Goal: Transaction & Acquisition: Purchase product/service

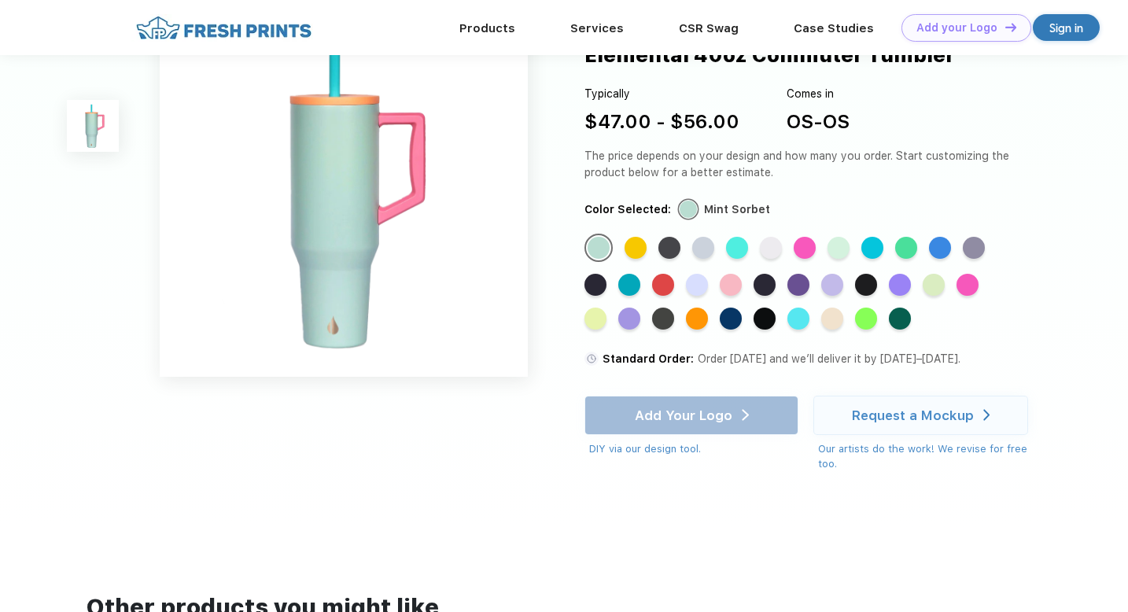
scroll to position [11, 0]
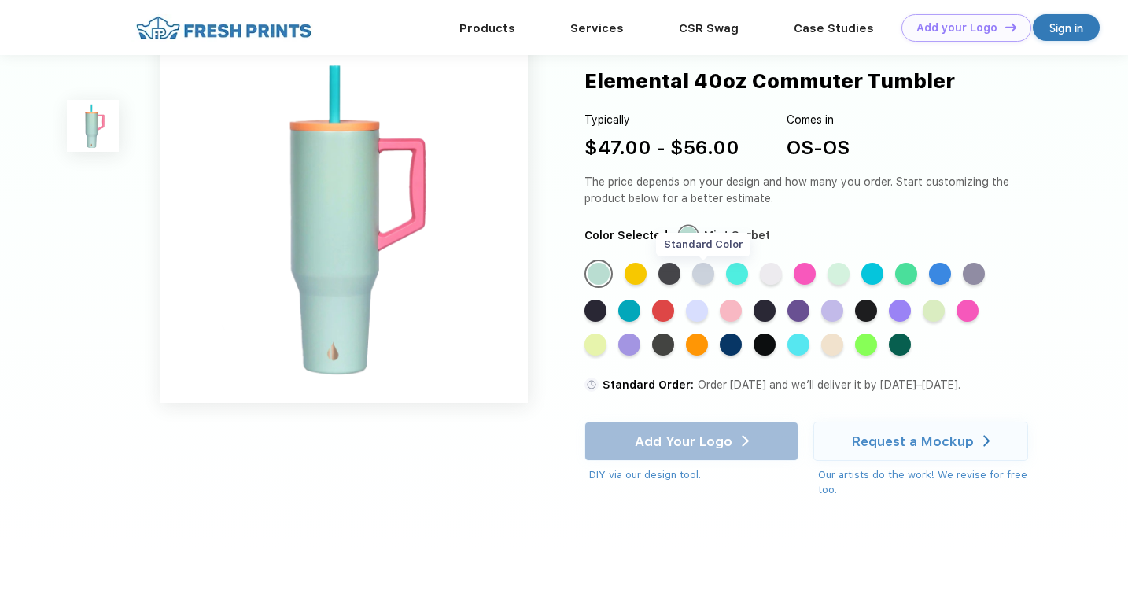
click at [706, 268] on div "Standard Color" at bounding box center [703, 274] width 22 height 22
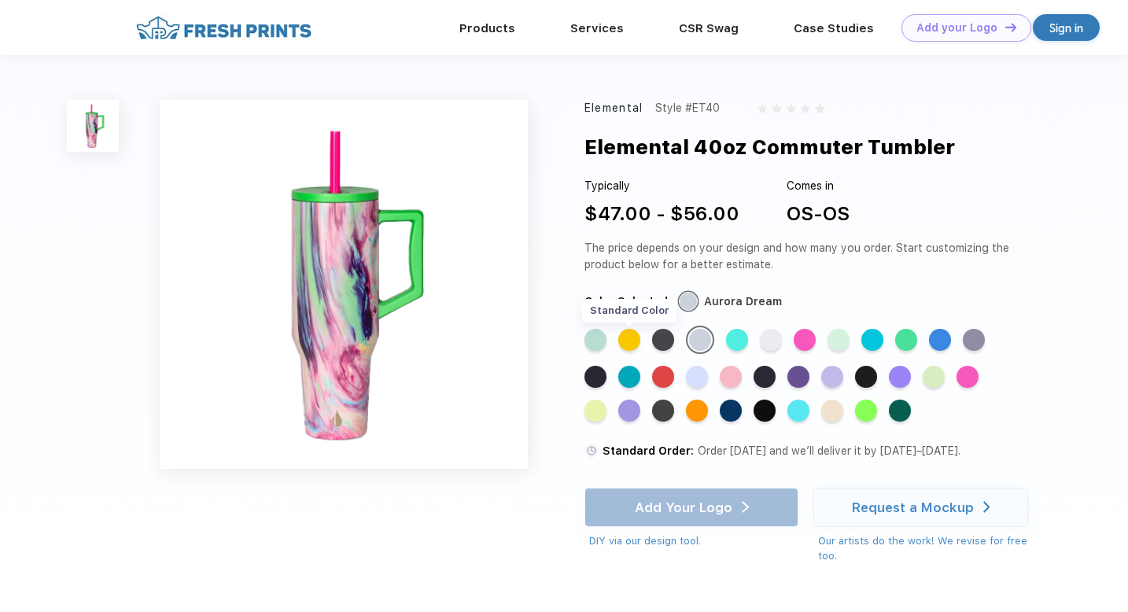
click at [628, 333] on div "Standard Color" at bounding box center [629, 340] width 22 height 22
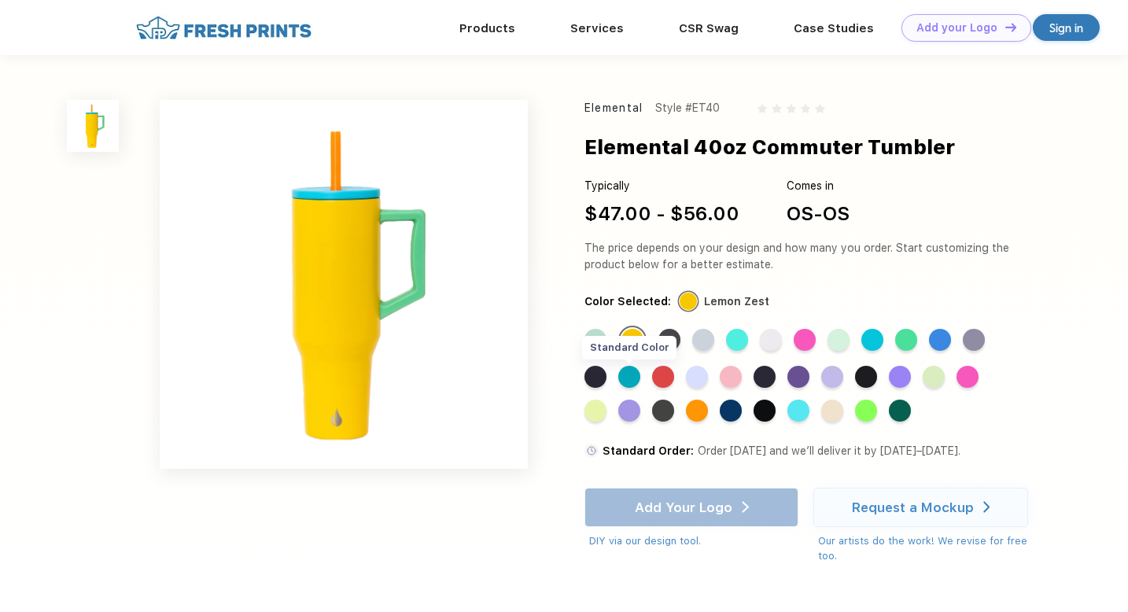
click at [633, 377] on div "Standard Color" at bounding box center [629, 377] width 22 height 22
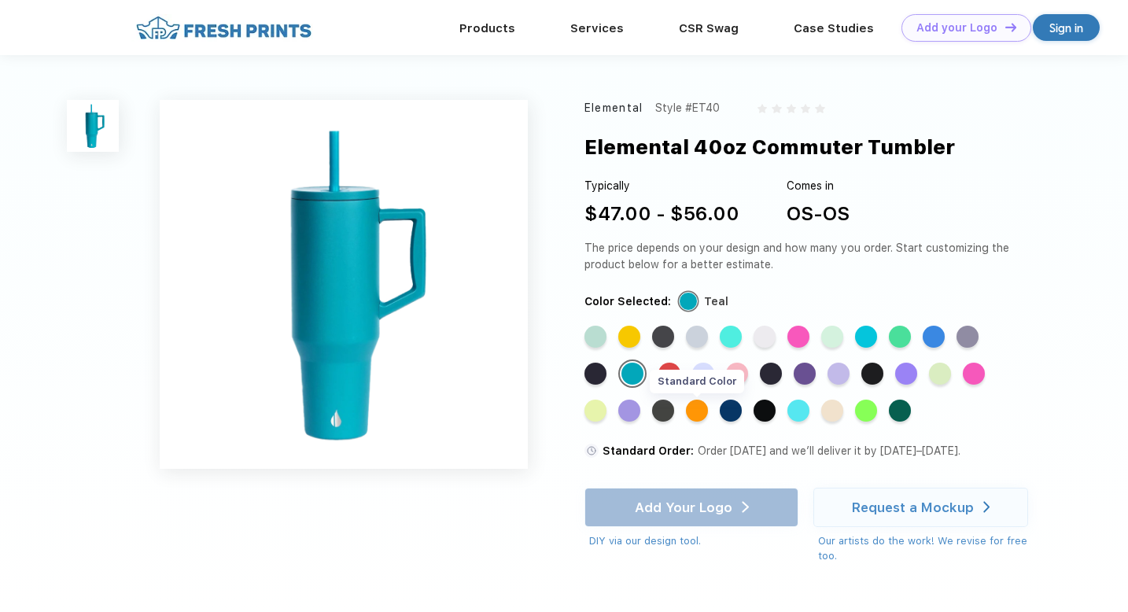
click at [699, 414] on div "Standard Color" at bounding box center [697, 411] width 22 height 22
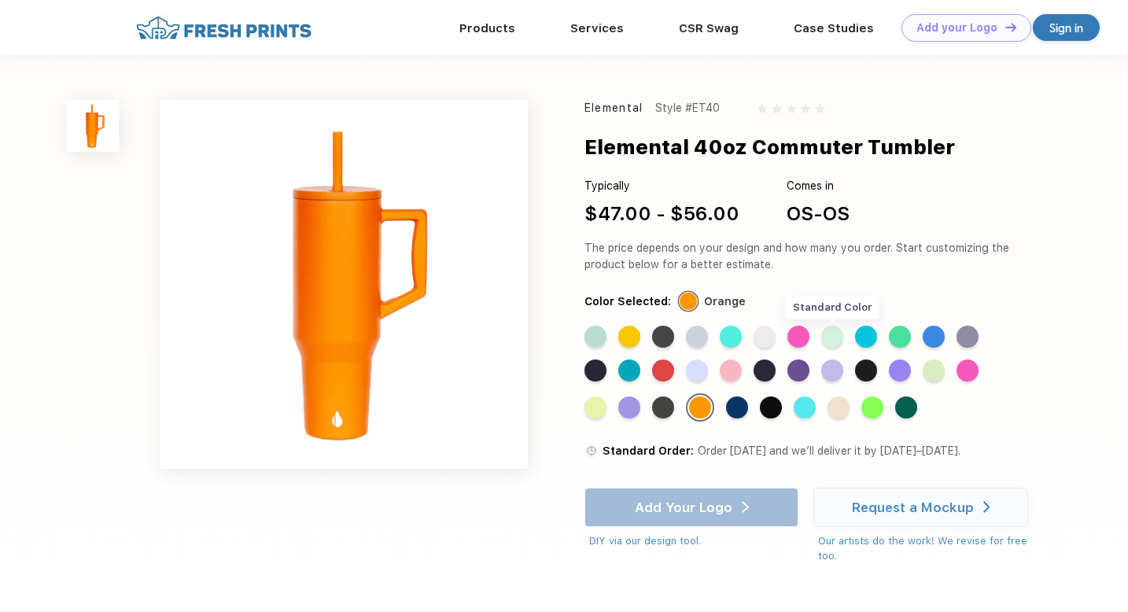
click at [838, 335] on div "Standard Color" at bounding box center [832, 337] width 22 height 22
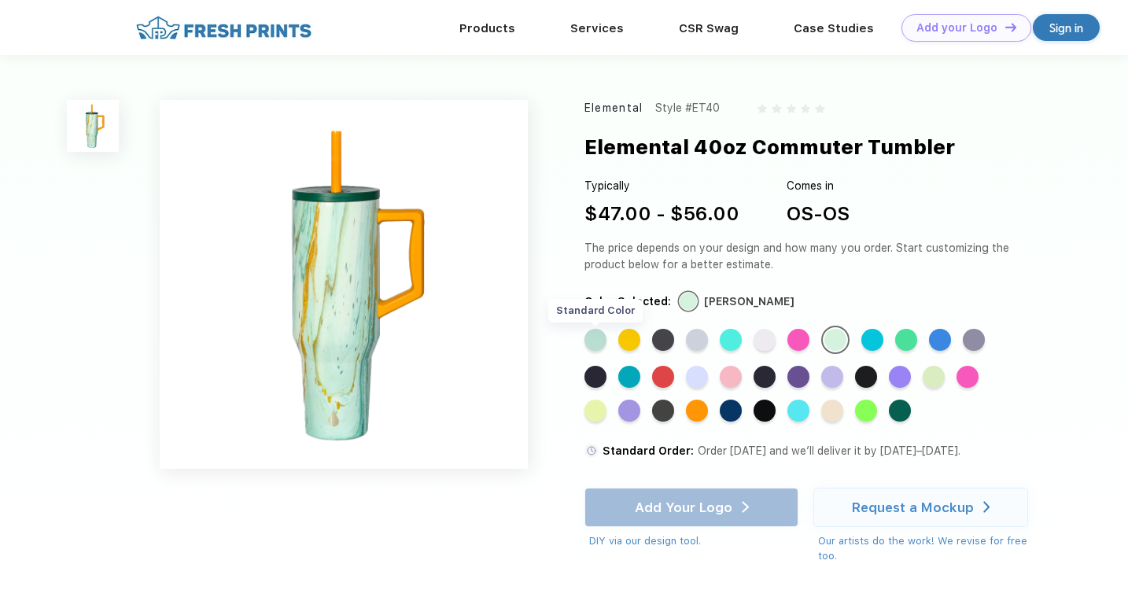
click at [587, 333] on div "Standard Color" at bounding box center [595, 340] width 22 height 22
click at [713, 341] on div "Standard Color Standard Color Standard Color Standard Color Standard Color Stan…" at bounding box center [802, 380] width 437 height 108
click at [701, 341] on div "Standard Color" at bounding box center [697, 340] width 22 height 22
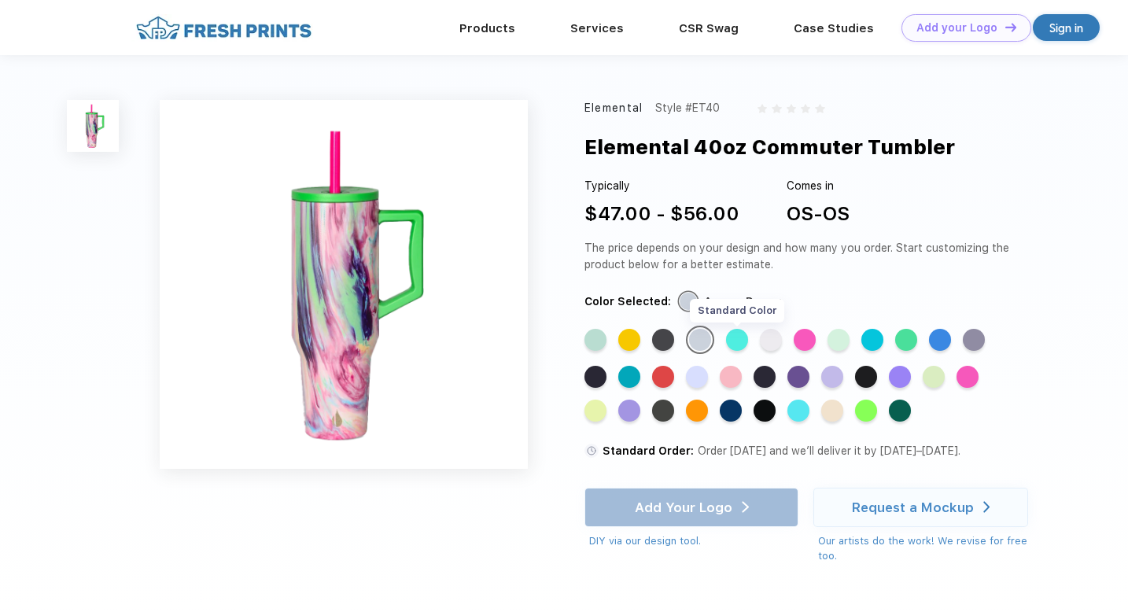
click at [737, 339] on div "Standard Color" at bounding box center [737, 340] width 22 height 22
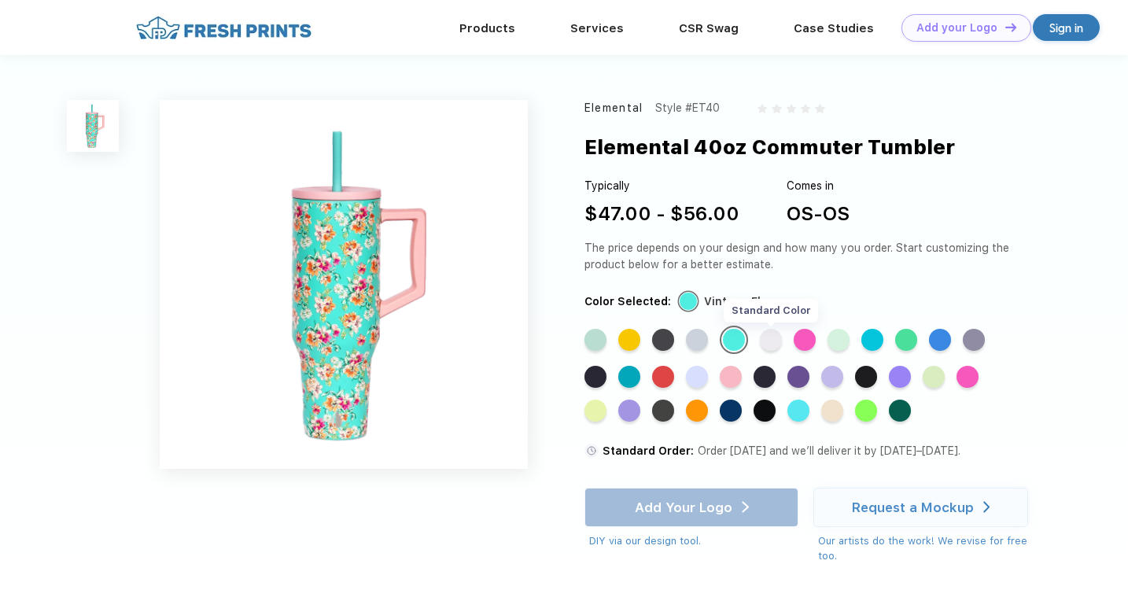
click at [771, 342] on div "Standard Color" at bounding box center [771, 340] width 22 height 22
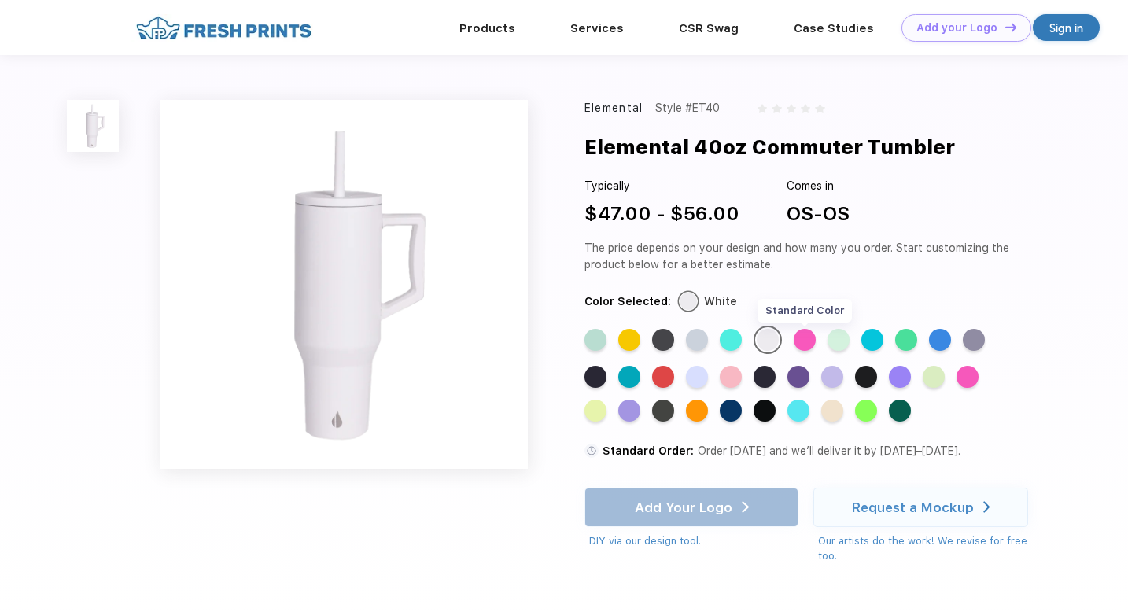
click at [809, 341] on div "Standard Color" at bounding box center [805, 340] width 22 height 22
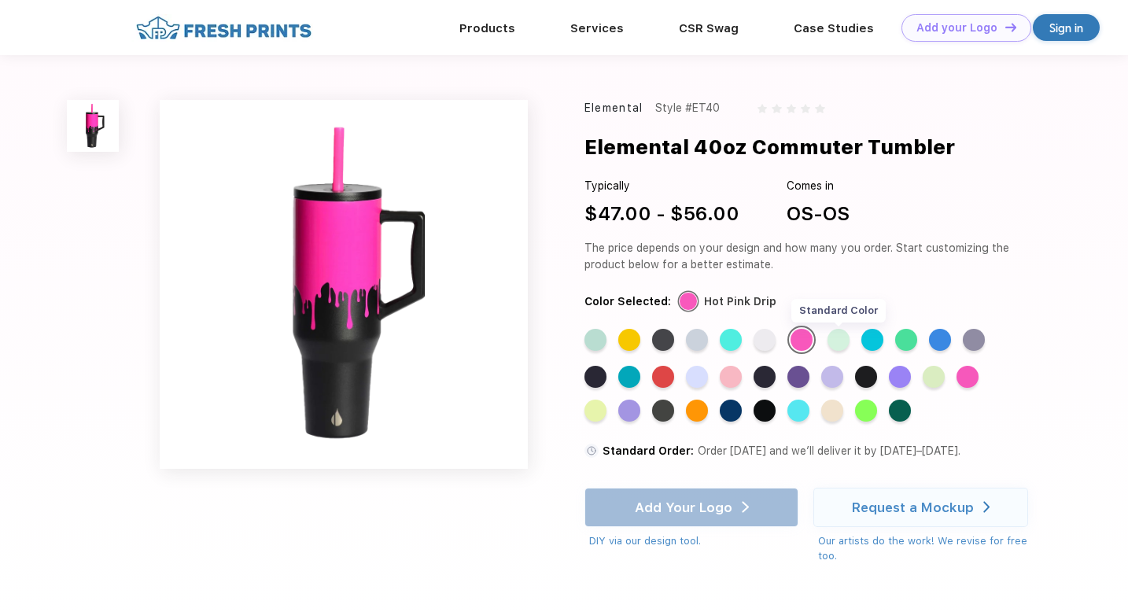
click at [845, 342] on div "Standard Color" at bounding box center [838, 340] width 22 height 22
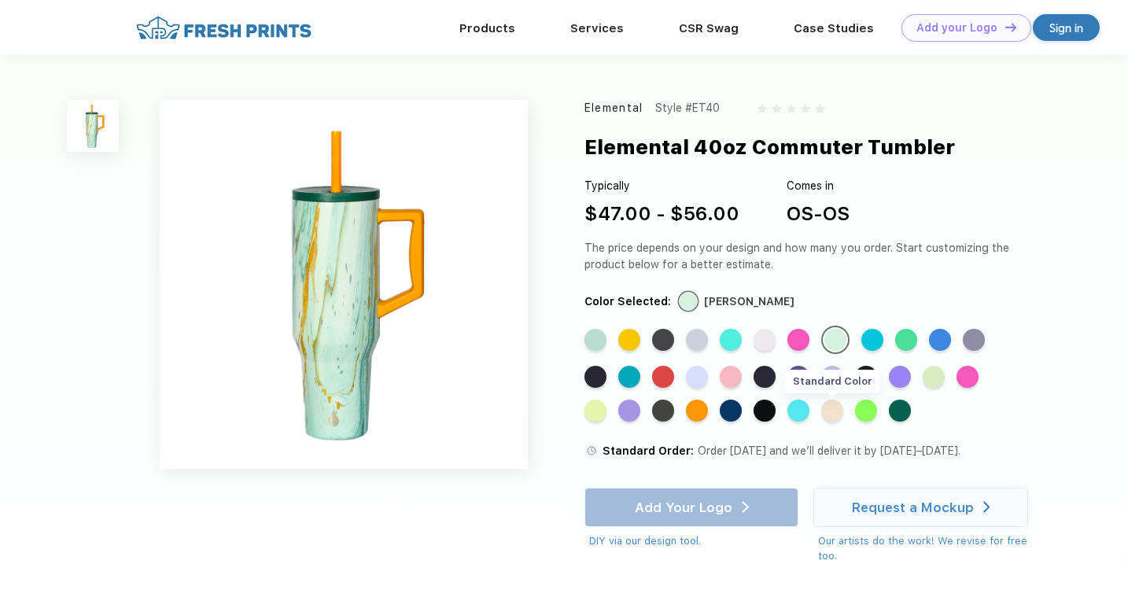
click at [832, 407] on div "Standard Color" at bounding box center [832, 411] width 22 height 22
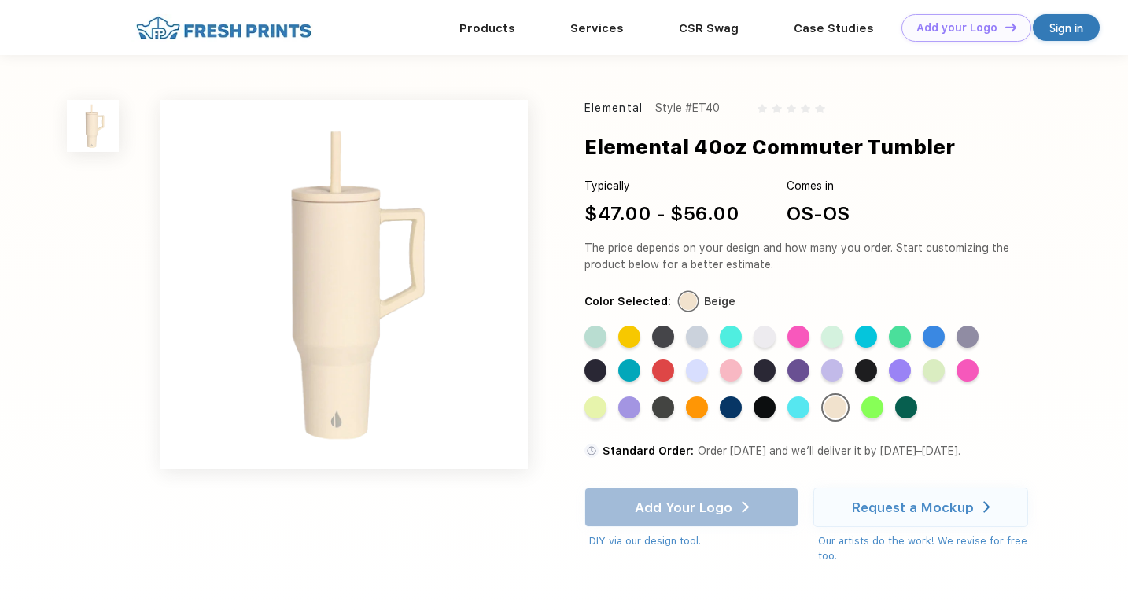
click at [862, 405] on div "Standard Color Standard Color Standard Color Standard Color Standard Color Stan…" at bounding box center [802, 380] width 437 height 108
click at [905, 408] on div "Standard Color" at bounding box center [906, 407] width 22 height 22
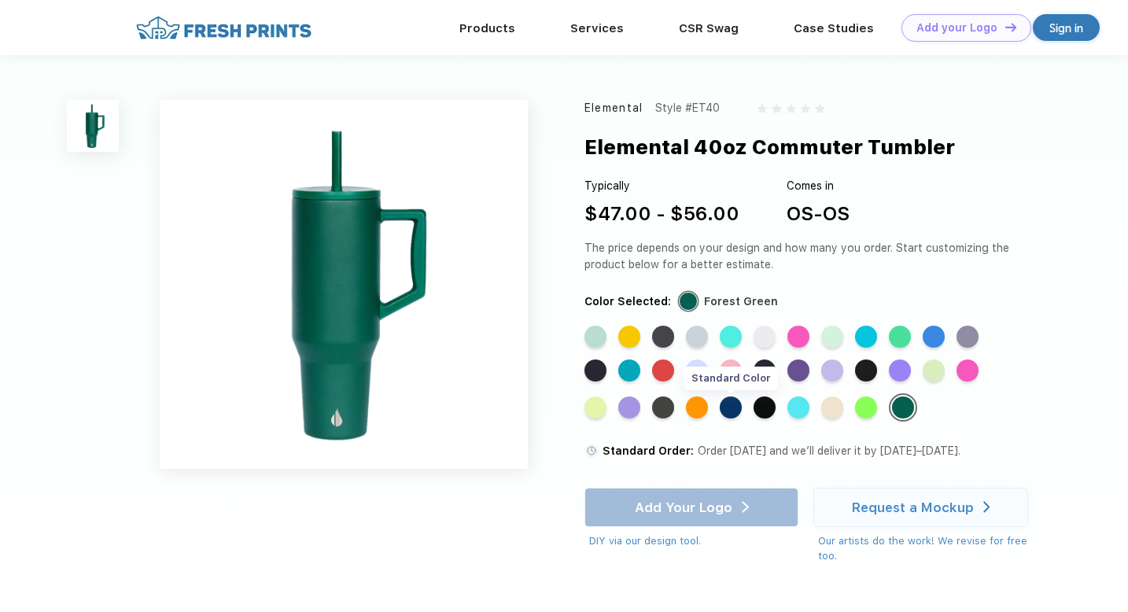
click at [731, 403] on div "Standard Color" at bounding box center [731, 407] width 22 height 22
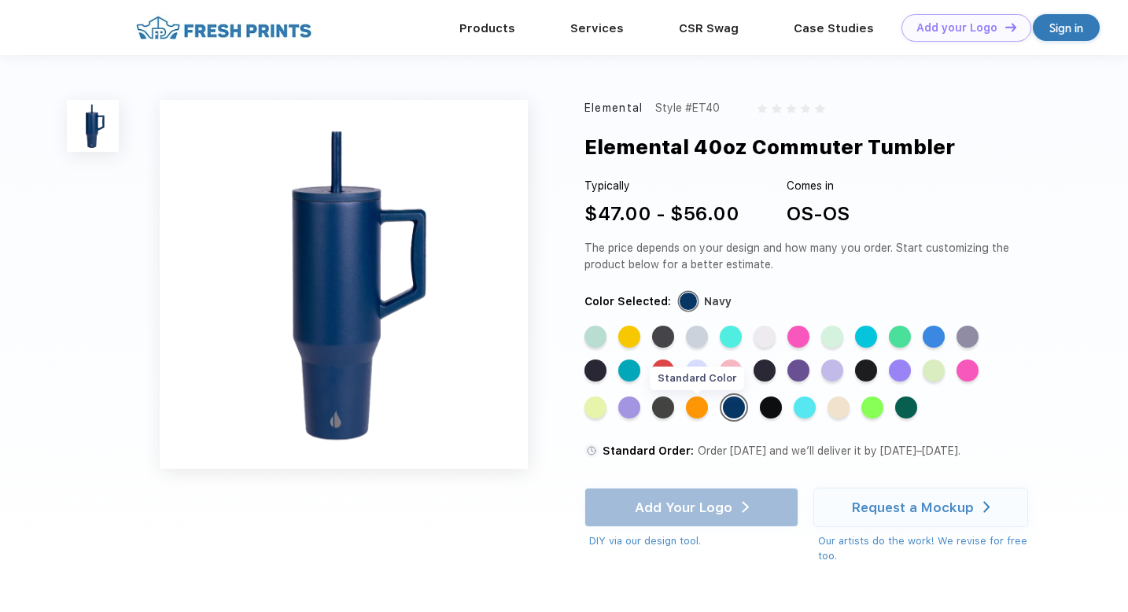
click at [701, 405] on div "Standard Color" at bounding box center [697, 407] width 22 height 22
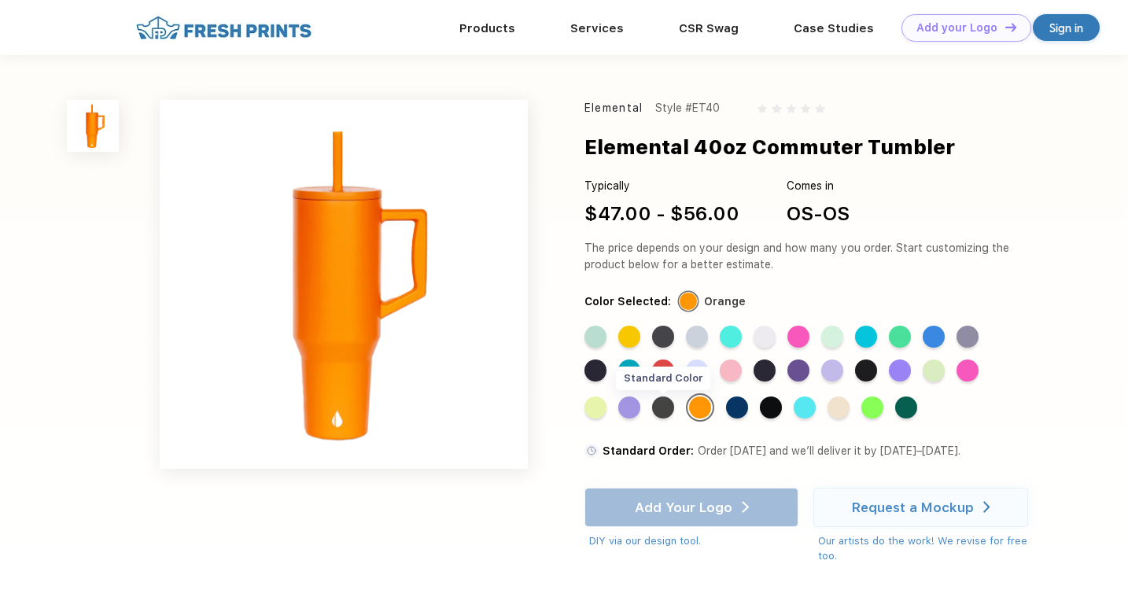
click at [667, 407] on div "Standard Color" at bounding box center [663, 407] width 22 height 22
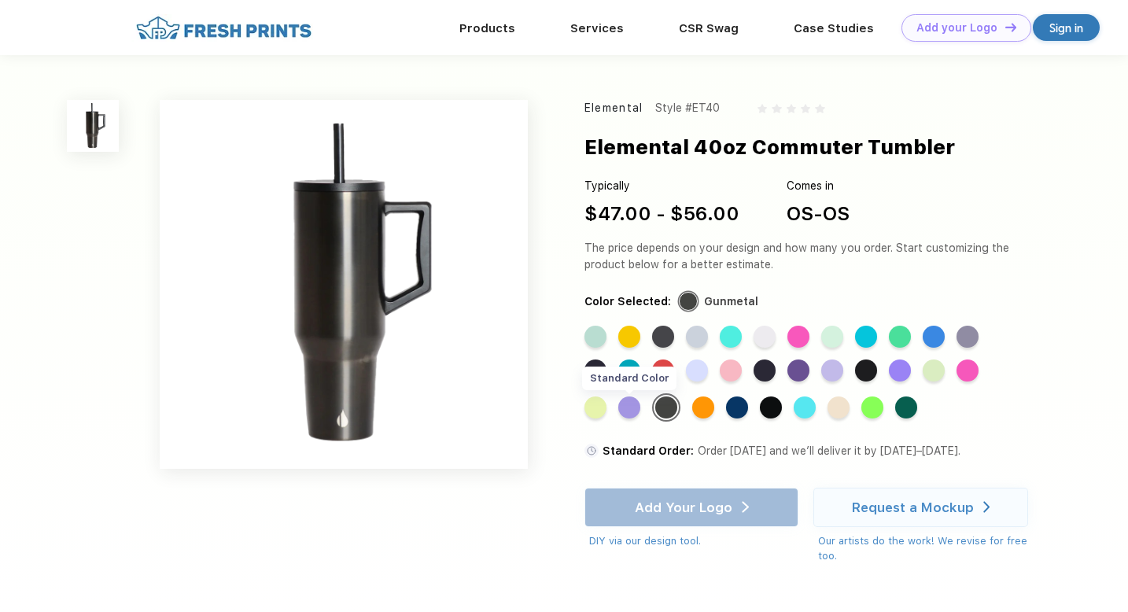
click at [633, 410] on div "Standard Color" at bounding box center [629, 407] width 22 height 22
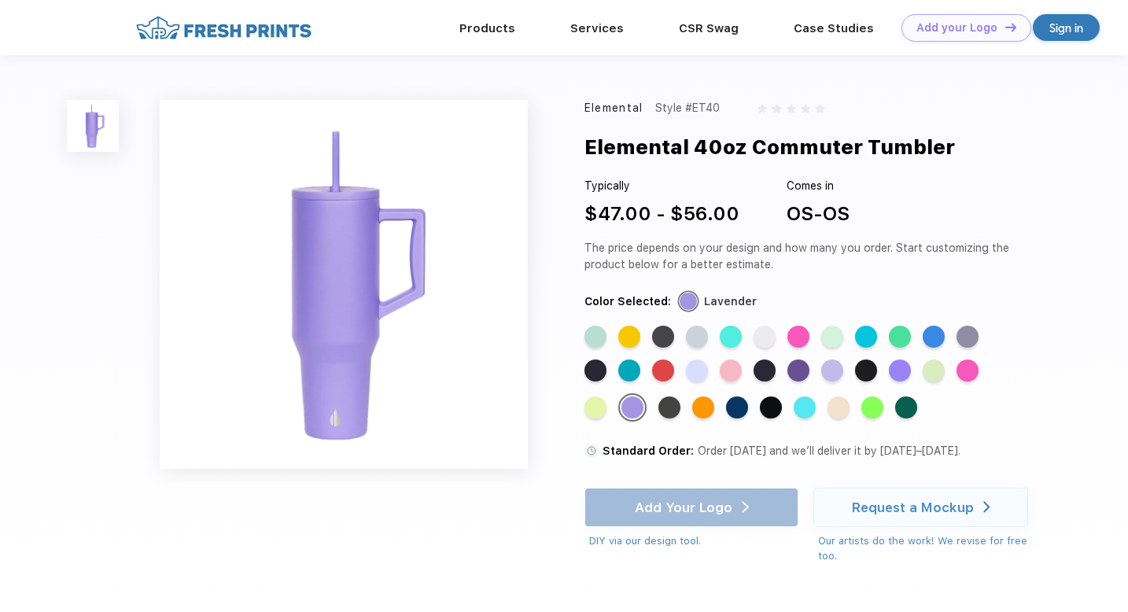
click at [609, 414] on div "Standard Color Standard Color Standard Color Standard Color Standard Color Stan…" at bounding box center [802, 380] width 437 height 108
click at [603, 413] on div "Standard Color" at bounding box center [595, 407] width 22 height 22
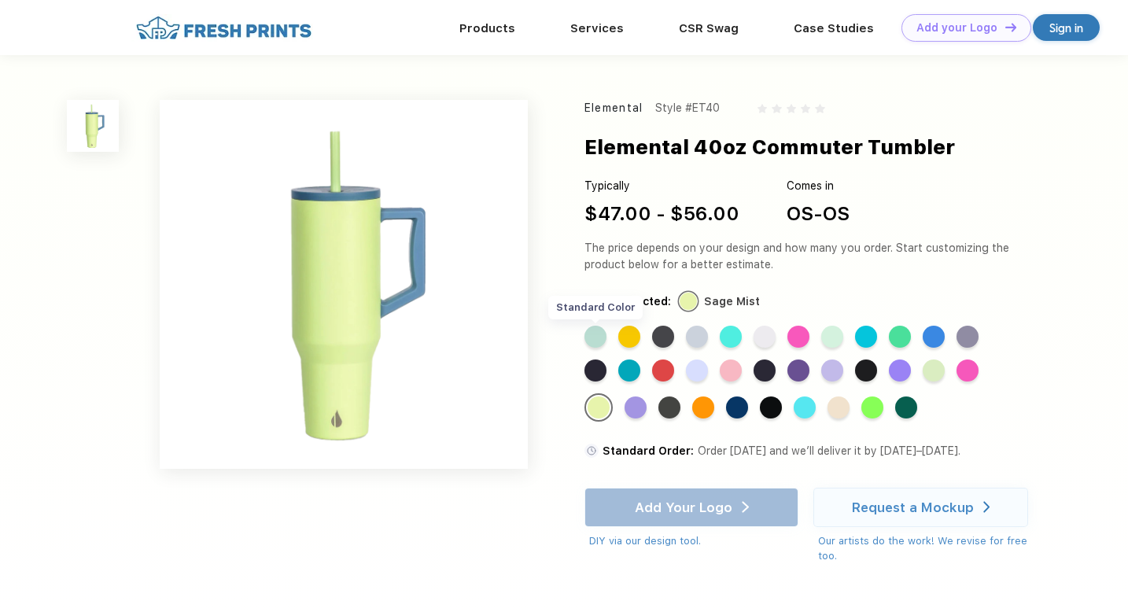
click at [598, 336] on div "Standard Color" at bounding box center [595, 337] width 22 height 22
